Goal: Contribute content

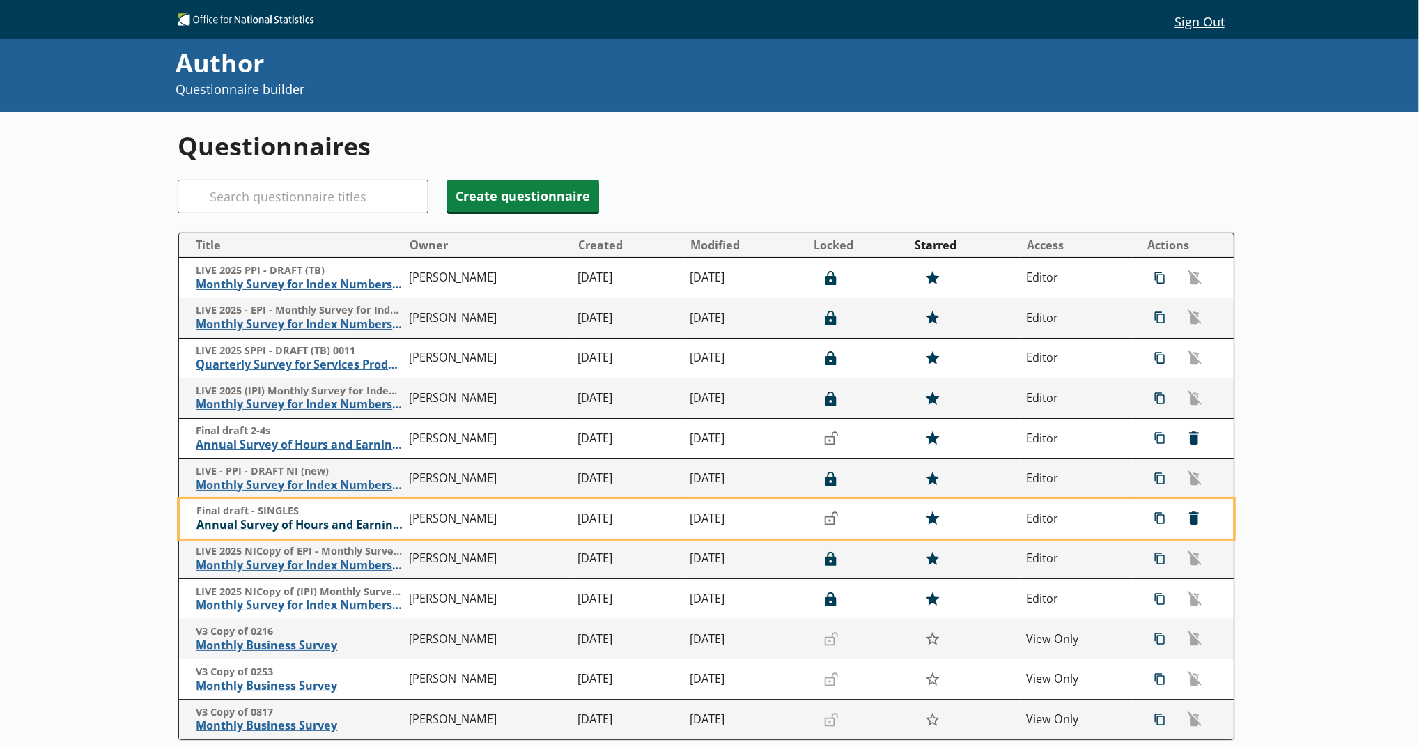
click at [325, 522] on span "Annual Survey of Hours and Earnings ([PERSON_NAME])" at bounding box center [299, 525] width 206 height 15
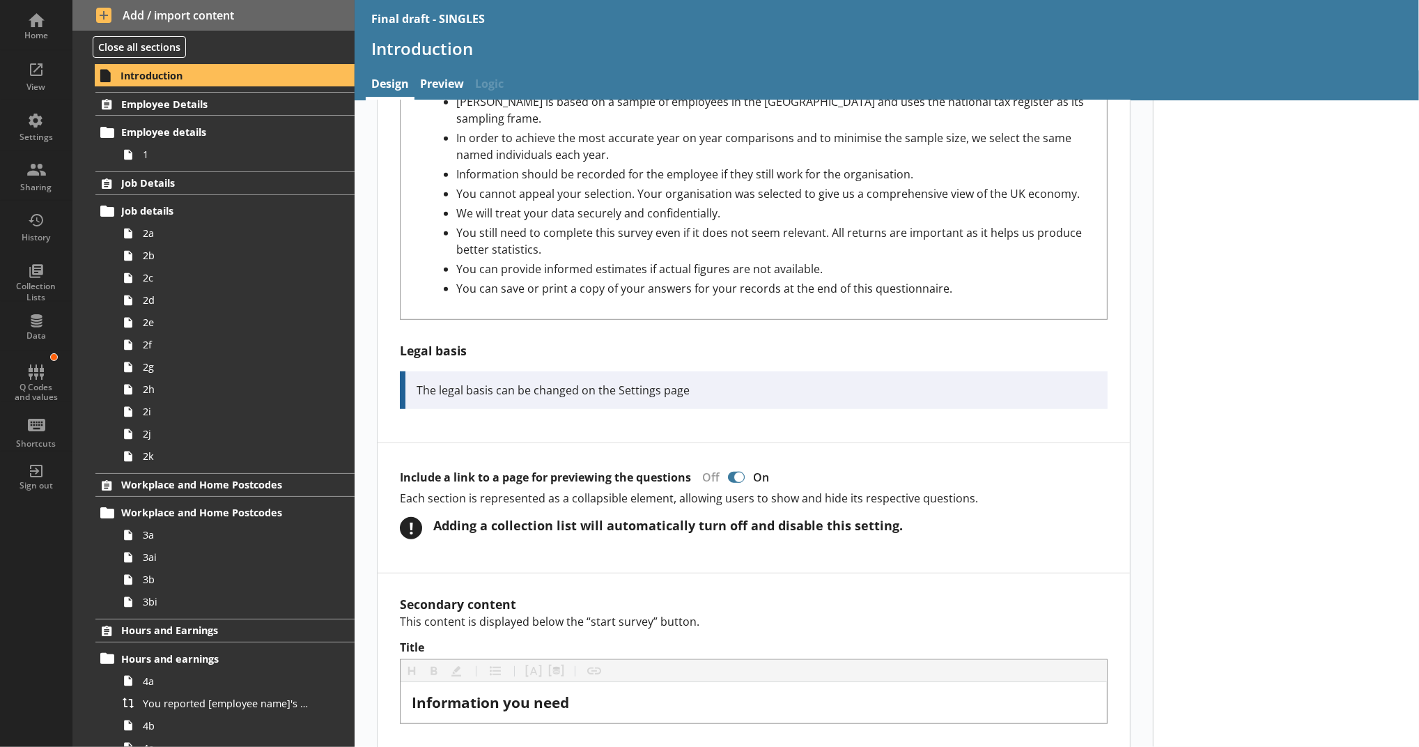
scroll to position [806, 0]
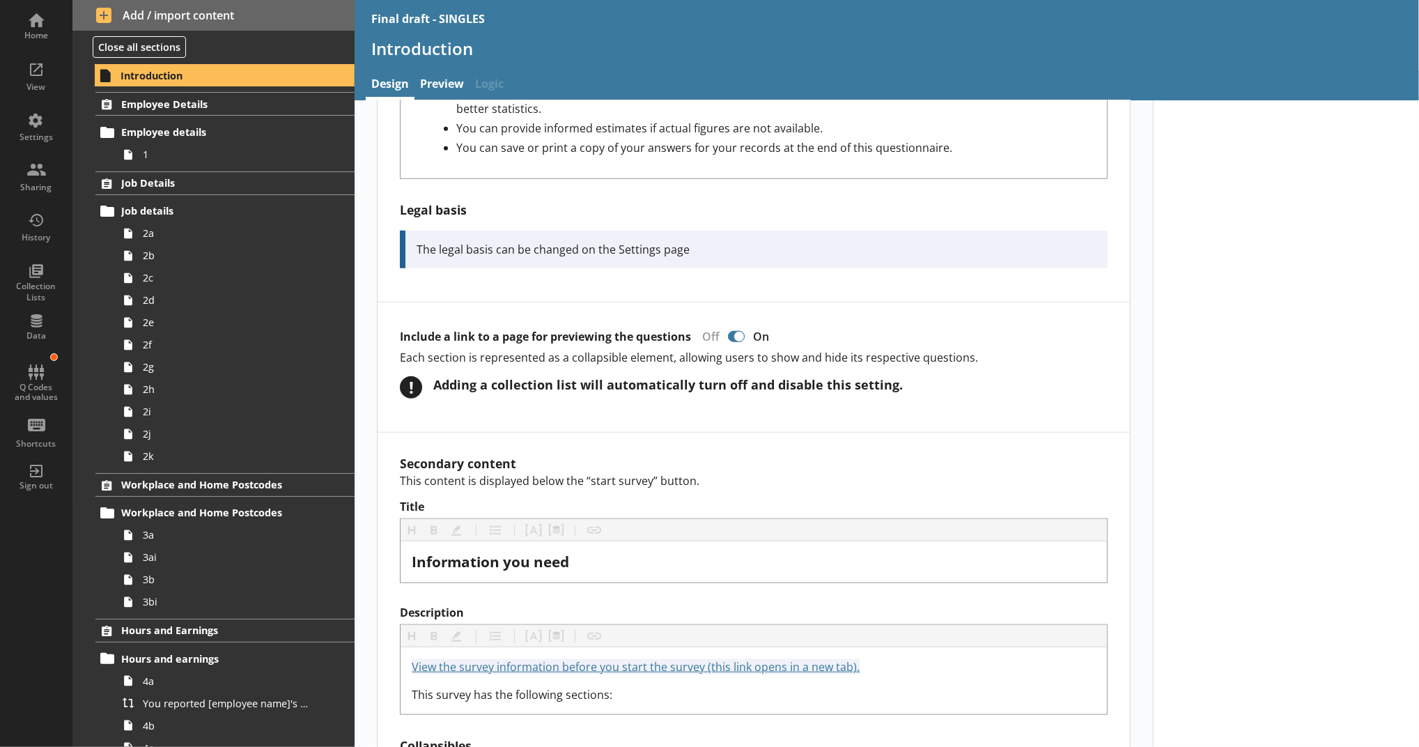
click at [734, 331] on div at bounding box center [739, 336] width 11 height 11
type textarea "x"
checkbox input "false"
type textarea "x"
